Goal: Navigation & Orientation: Find specific page/section

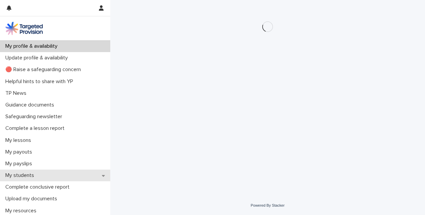
click at [12, 173] on p "My students" at bounding box center [21, 175] width 37 height 6
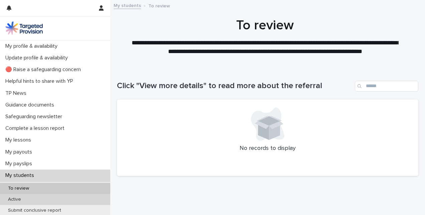
click at [12, 198] on p "Active" at bounding box center [15, 200] width 24 height 6
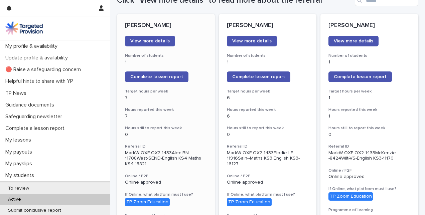
scroll to position [100, 0]
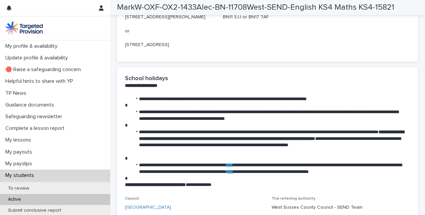
scroll to position [1003, 0]
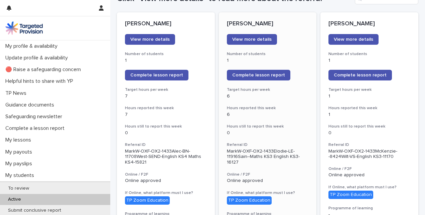
scroll to position [33, 0]
